Goal: Task Accomplishment & Management: Manage account settings

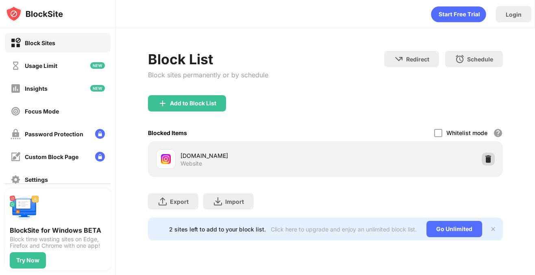
click at [489, 158] on img at bounding box center [489, 159] width 8 height 8
